Goal: Task Accomplishment & Management: Manage account settings

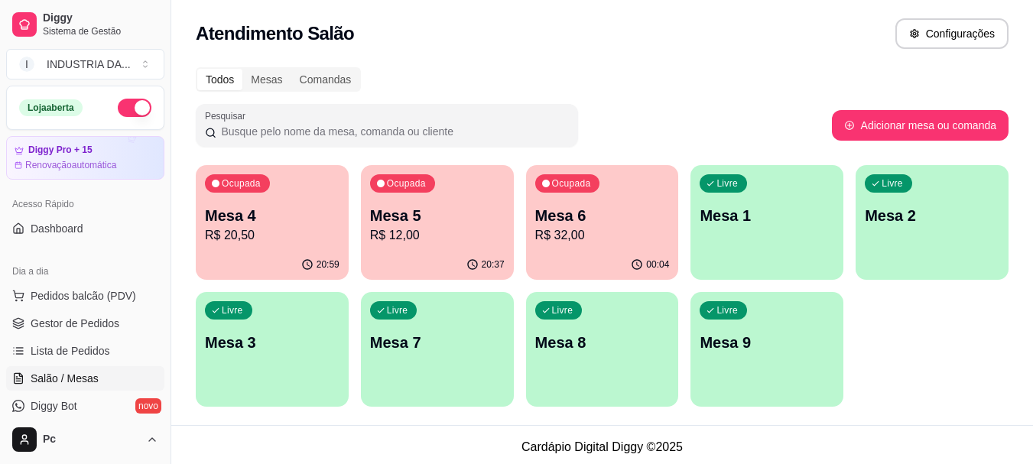
click at [304, 248] on div "Ocupada Mesa 4 R$ 20,50" at bounding box center [272, 207] width 153 height 85
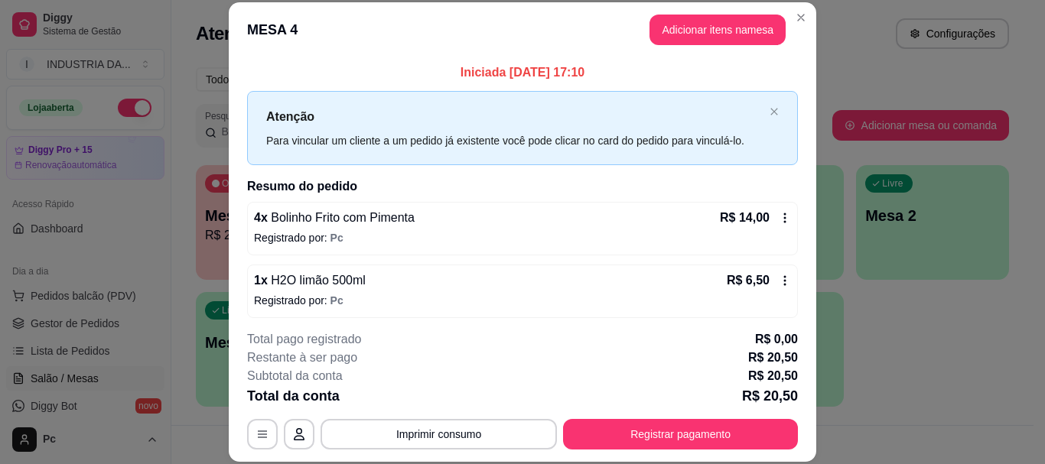
scroll to position [6, 0]
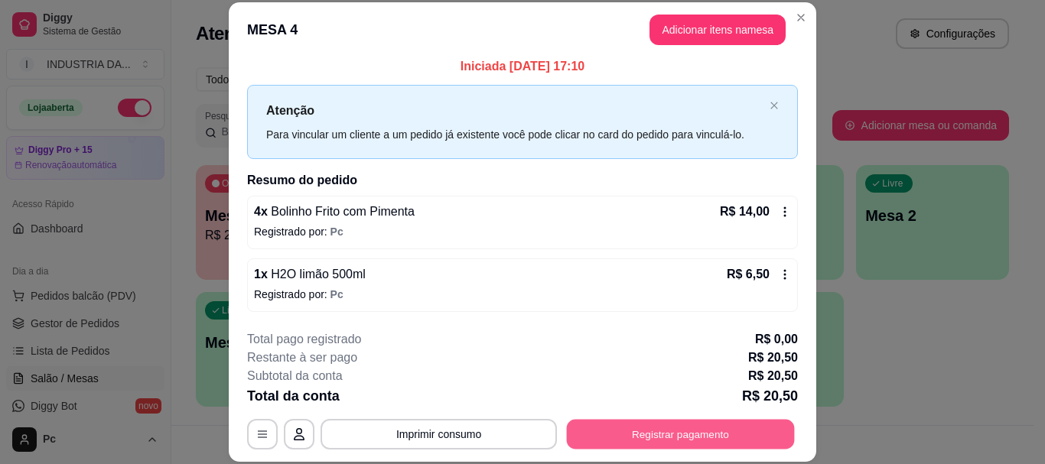
click at [627, 437] on button "Registrar pagamento" at bounding box center [681, 435] width 228 height 30
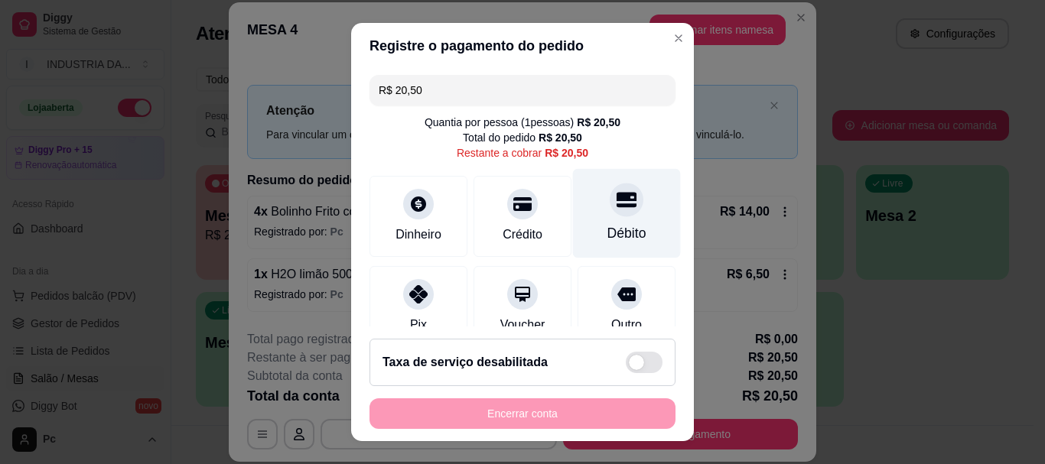
click at [616, 198] on icon at bounding box center [626, 200] width 20 height 20
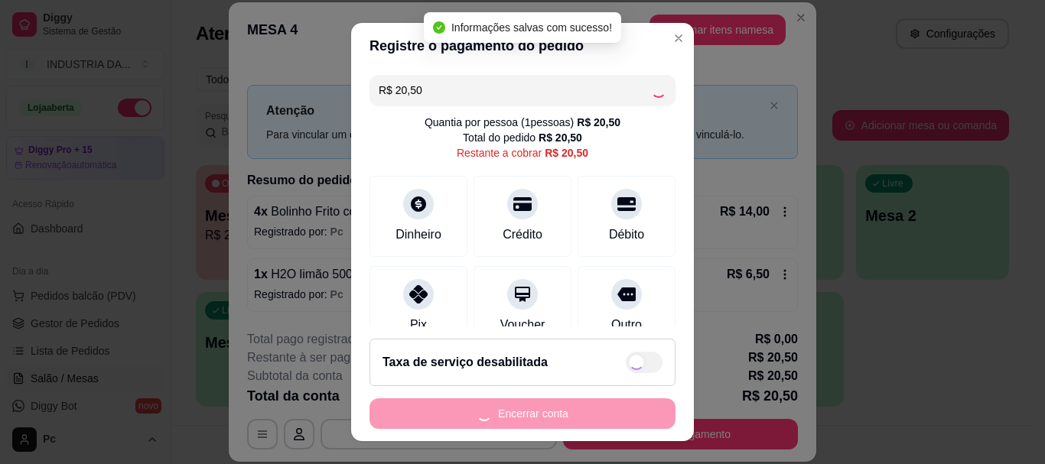
type input "R$ 0,00"
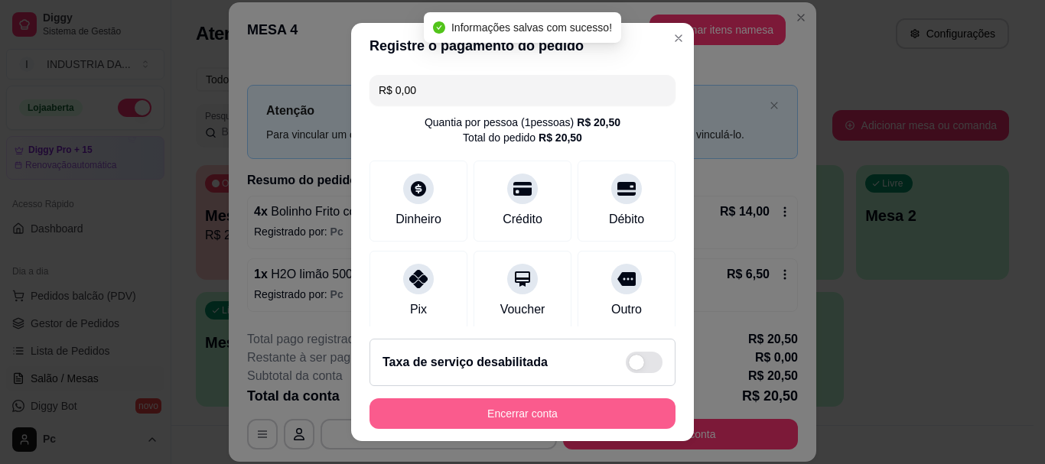
click at [555, 413] on button "Encerrar conta" at bounding box center [522, 413] width 306 height 31
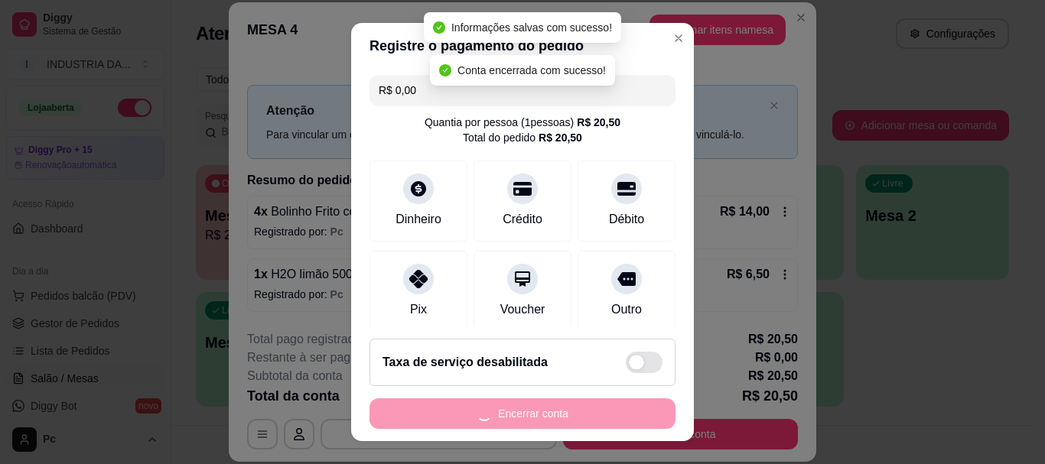
scroll to position [0, 0]
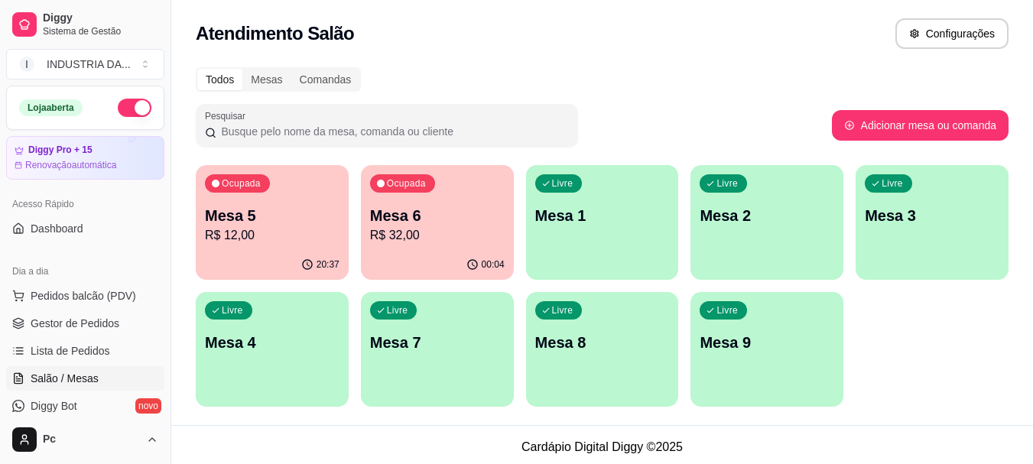
click at [250, 376] on div "Livre Mesa 4" at bounding box center [272, 340] width 153 height 96
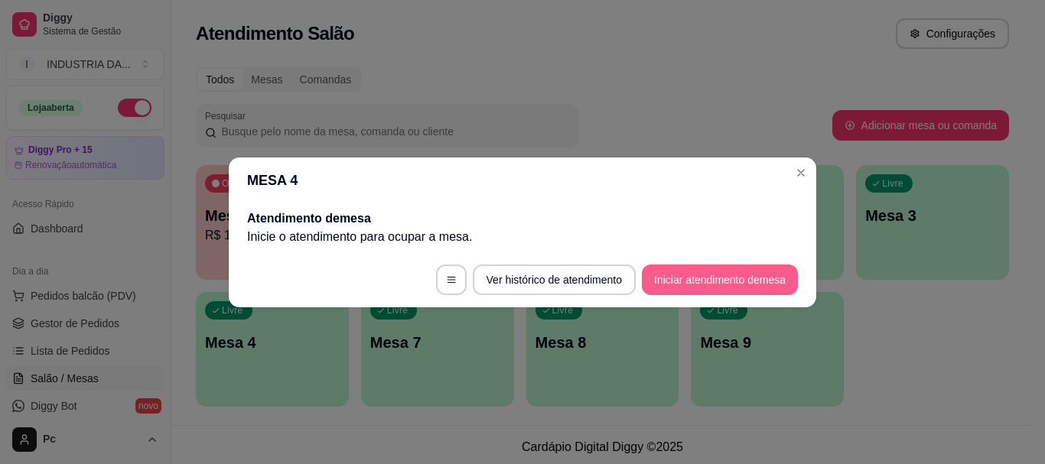
click at [657, 279] on button "Iniciar atendimento de mesa" at bounding box center [720, 280] width 156 height 31
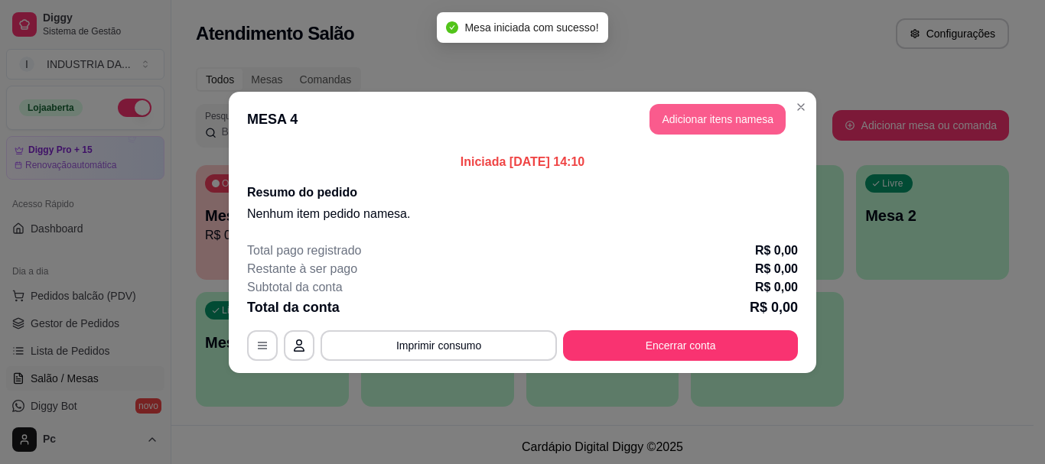
click at [701, 124] on button "Adicionar itens na mesa" at bounding box center [717, 119] width 136 height 31
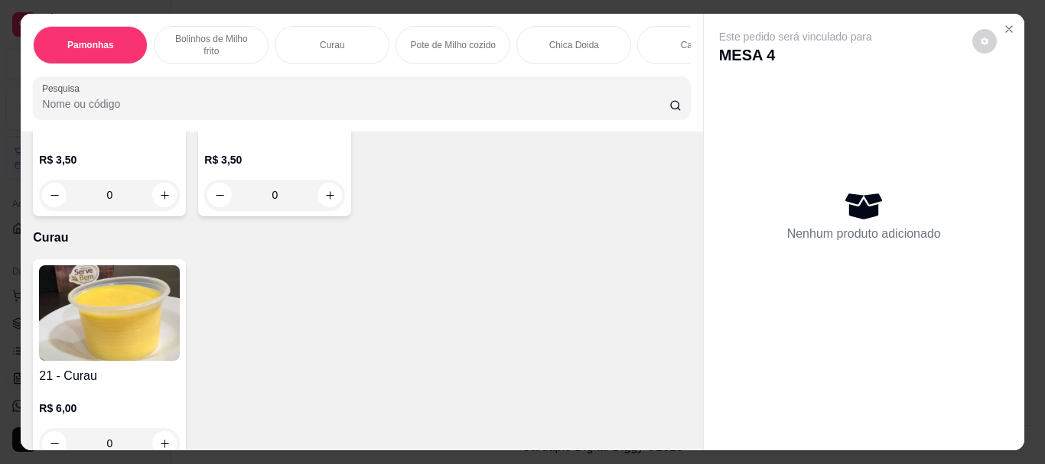
scroll to position [765, 0]
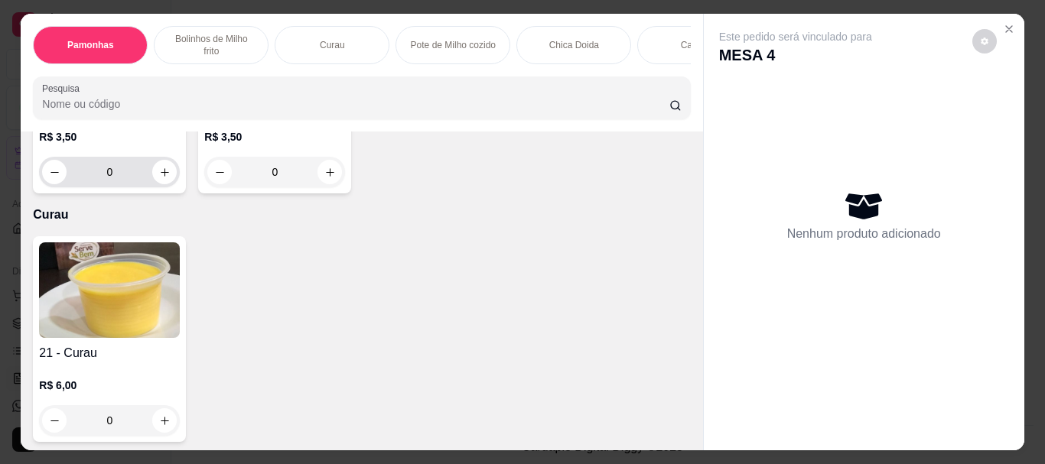
click at [125, 187] on input "0" at bounding box center [110, 172] width 86 height 31
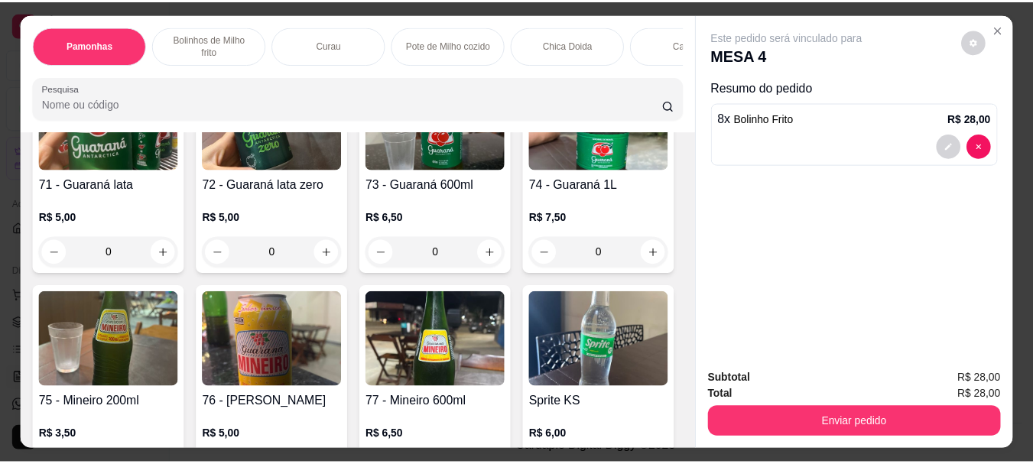
scroll to position [2906, 0]
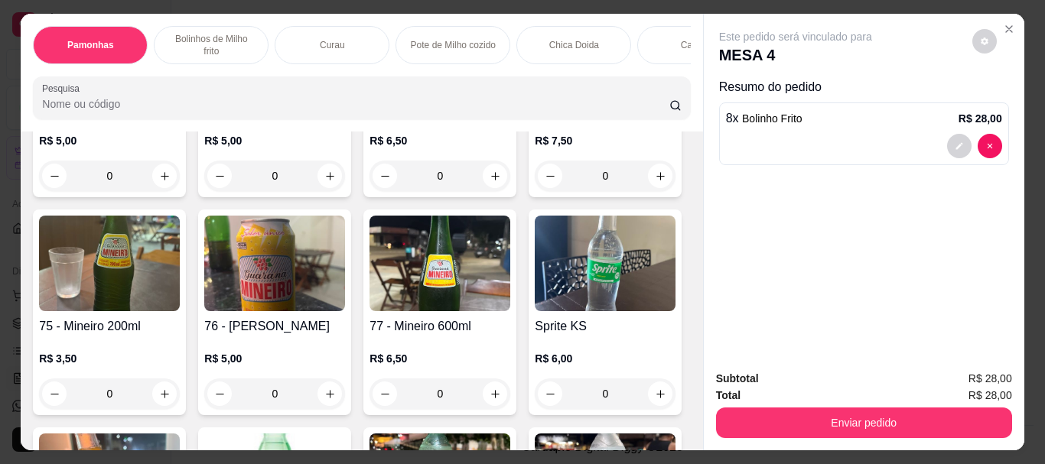
type input "8"
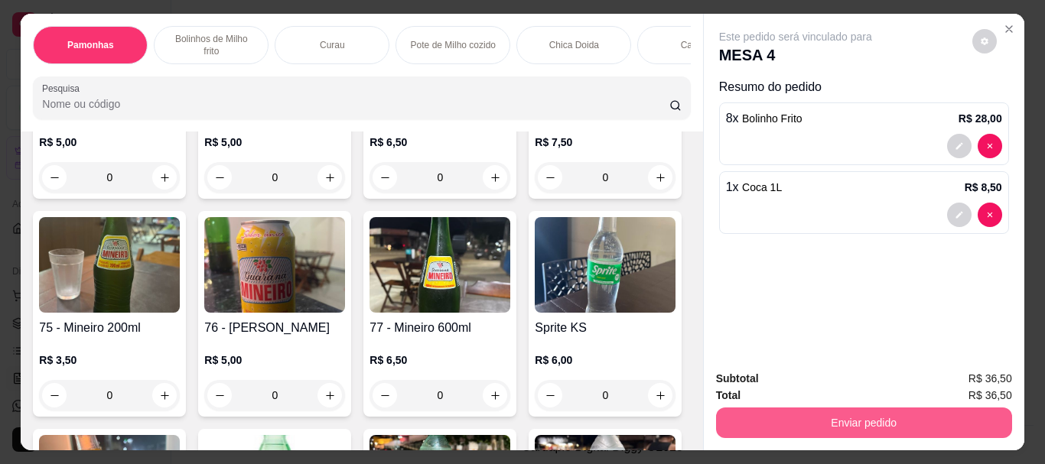
type input "1"
click at [766, 423] on button "Enviar pedido" at bounding box center [864, 423] width 296 height 31
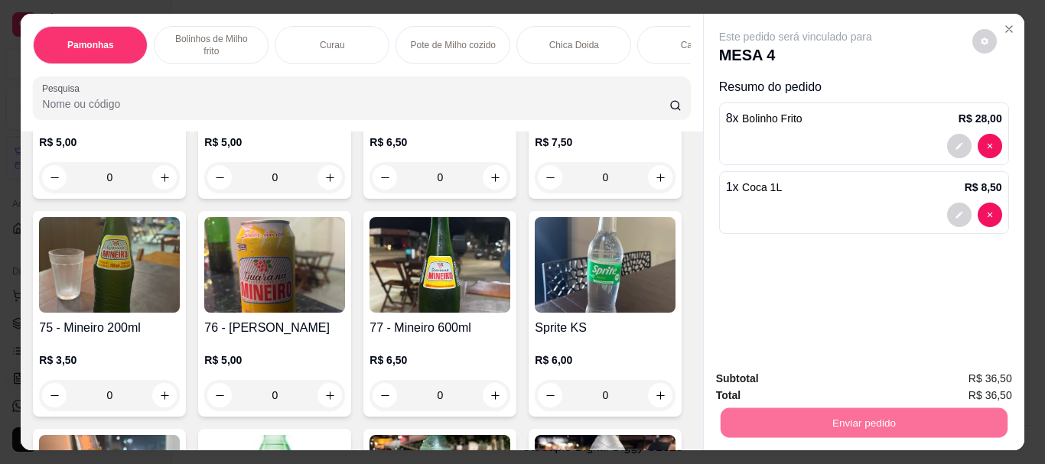
click at [959, 374] on button "Enviar pedido" at bounding box center [971, 379] width 86 height 29
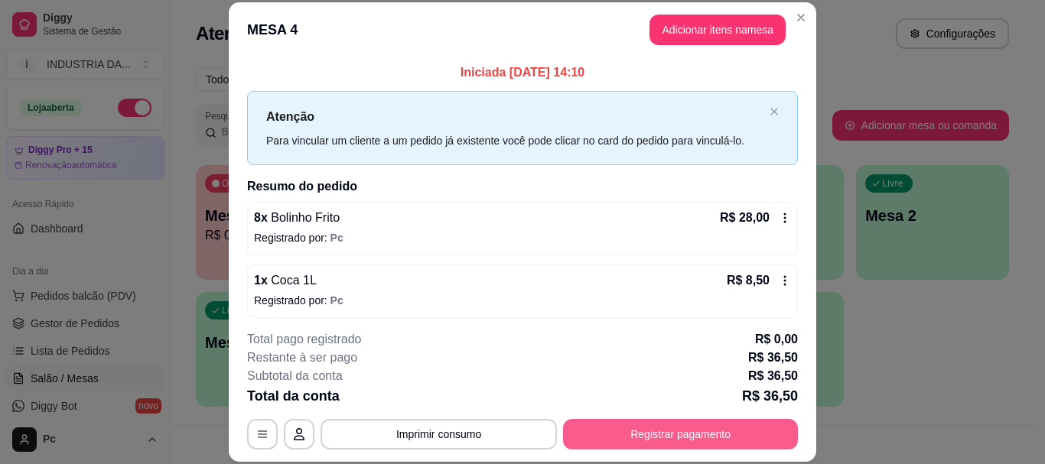
click at [617, 429] on button "Registrar pagamento" at bounding box center [680, 434] width 235 height 31
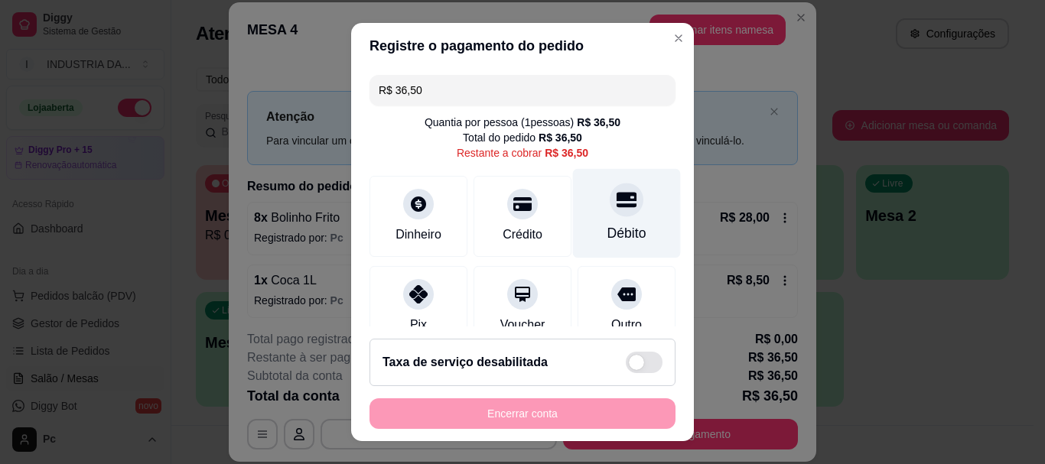
click at [583, 203] on div "Débito" at bounding box center [627, 213] width 108 height 89
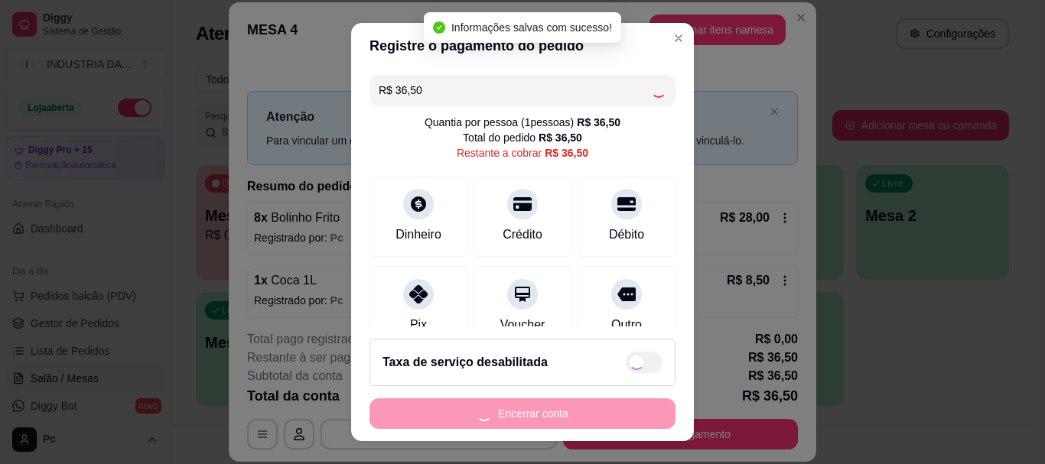
type input "R$ 0,00"
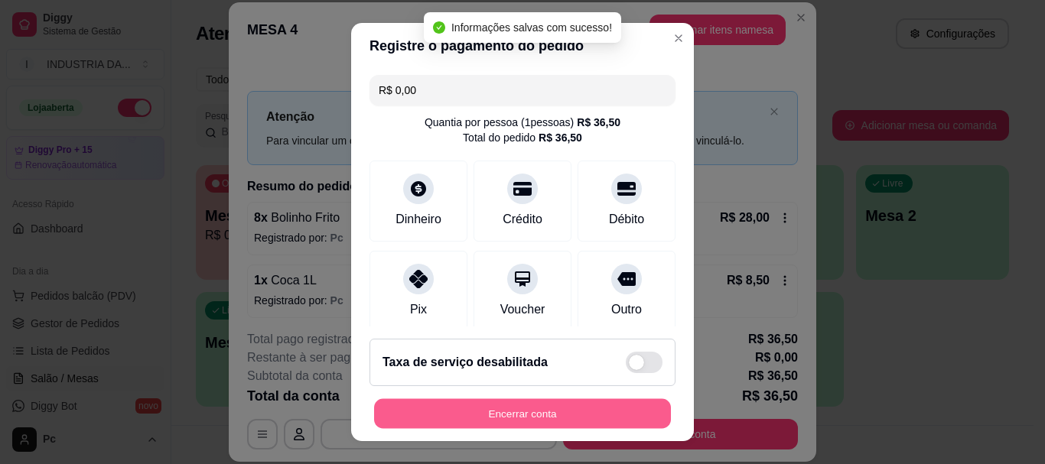
click at [569, 413] on button "Encerrar conta" at bounding box center [522, 413] width 297 height 30
